Goal: Find specific page/section

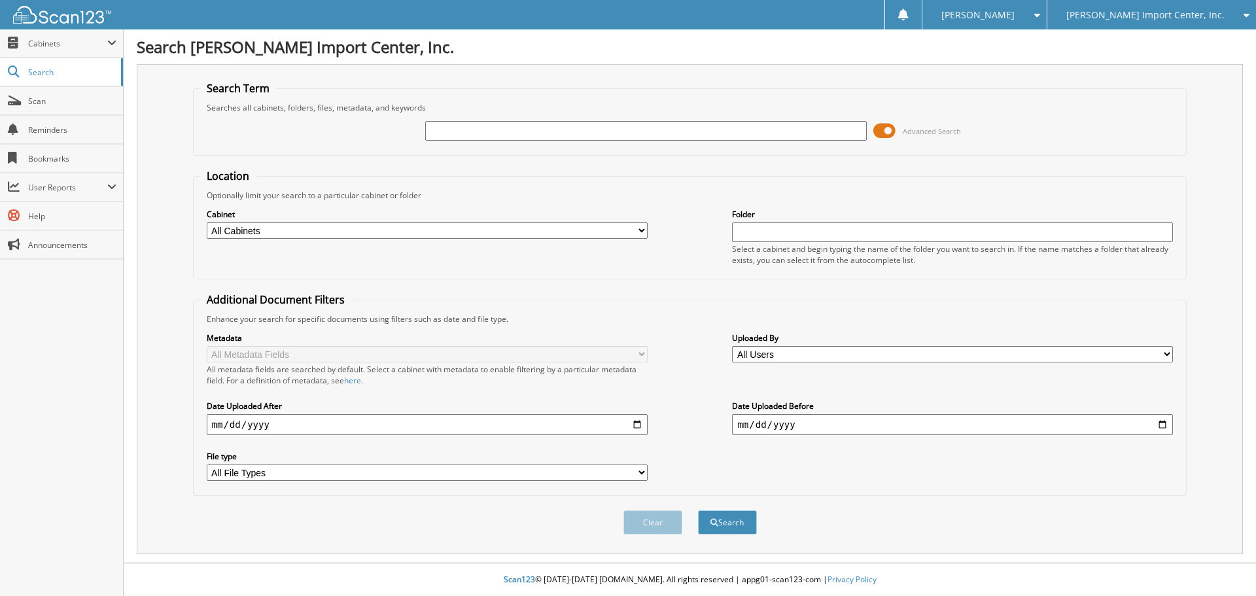
click at [481, 137] on input "text" at bounding box center [645, 131] width 441 height 20
type input "2559448"
click at [698, 510] on button "Search" at bounding box center [727, 522] width 59 height 24
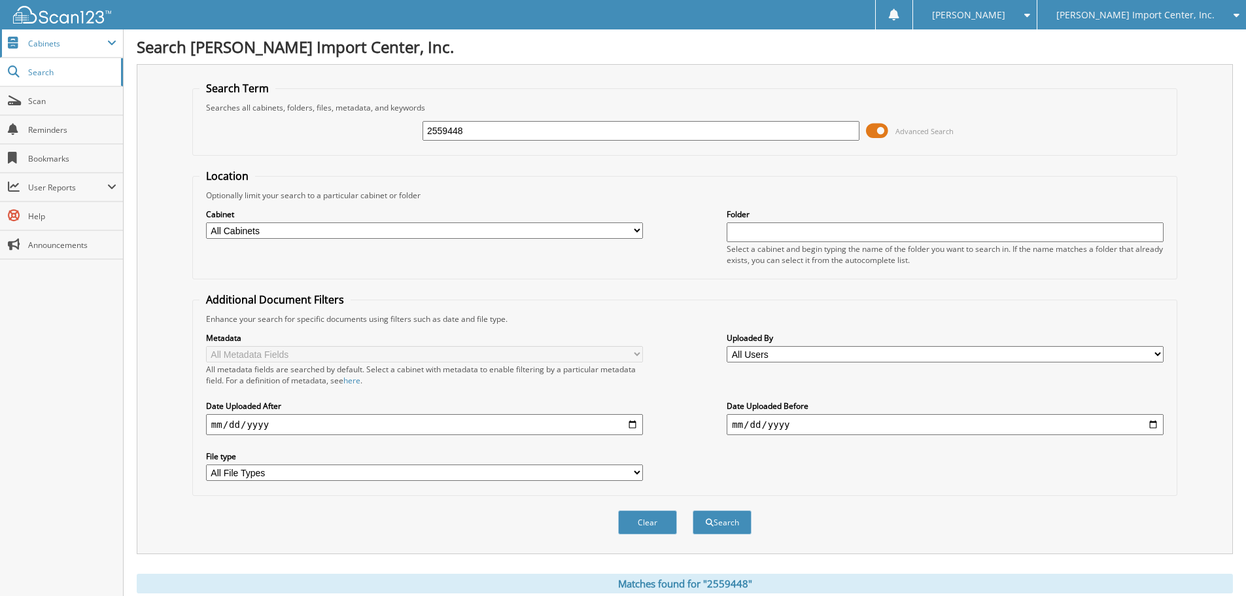
click at [105, 41] on span "Cabinets" at bounding box center [67, 43] width 79 height 11
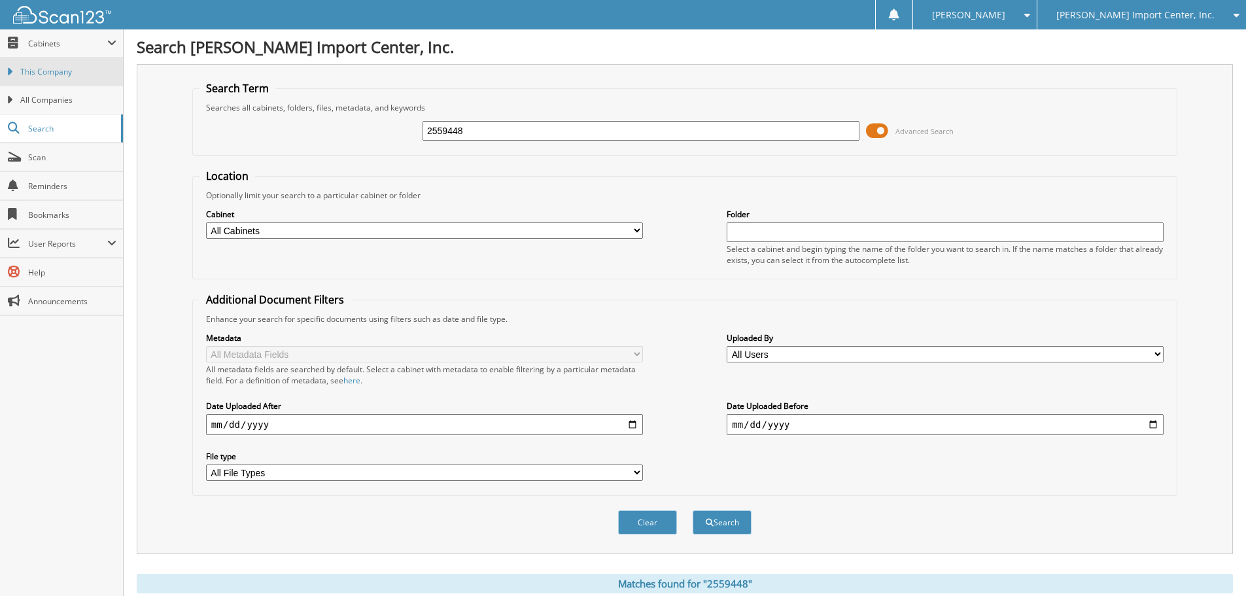
click at [87, 69] on span "This Company" at bounding box center [68, 72] width 96 height 12
